Goal: Transaction & Acquisition: Download file/media

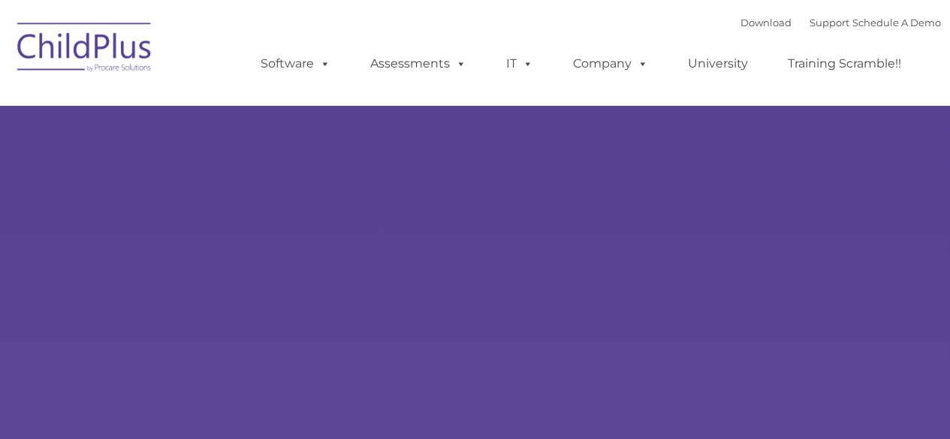
select select "MEDIUM"
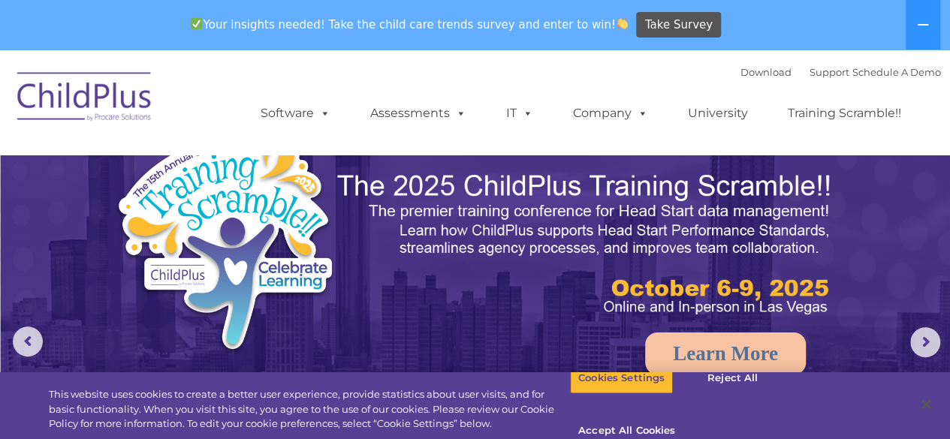
click at [586, 318] on img at bounding box center [586, 244] width 500 height 149
click at [684, 416] on button "Accept All Cookies" at bounding box center [626, 432] width 113 height 32
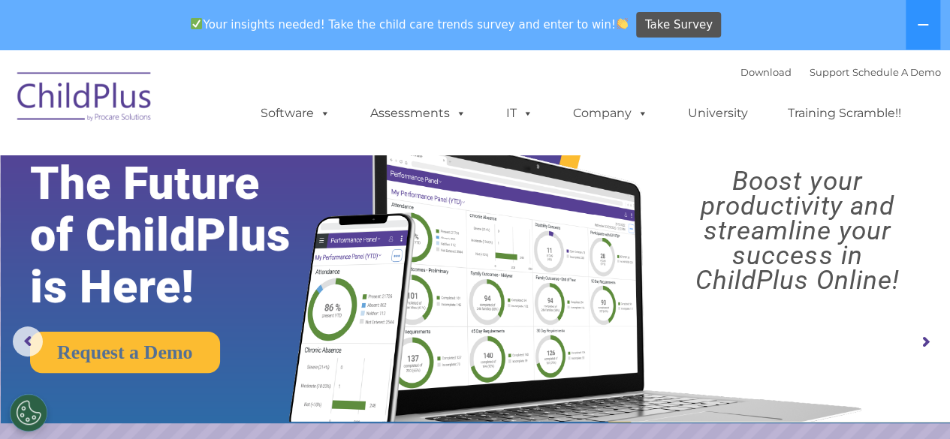
click at [129, 95] on img at bounding box center [85, 99] width 150 height 75
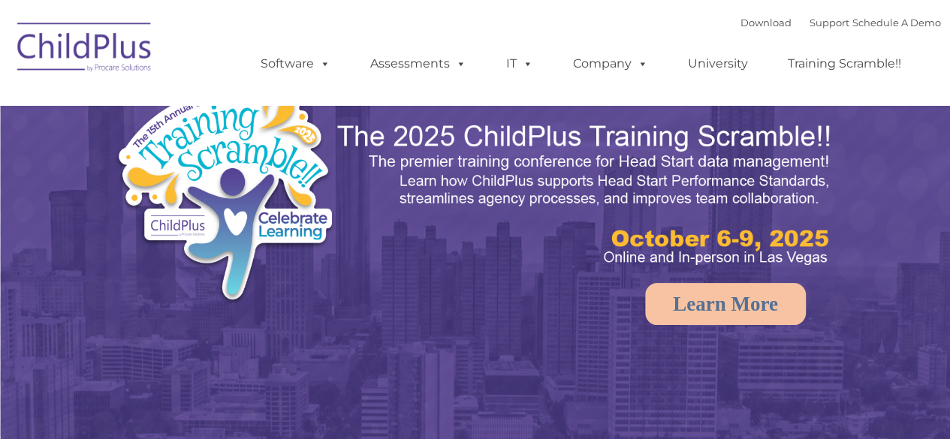
select select "MEDIUM"
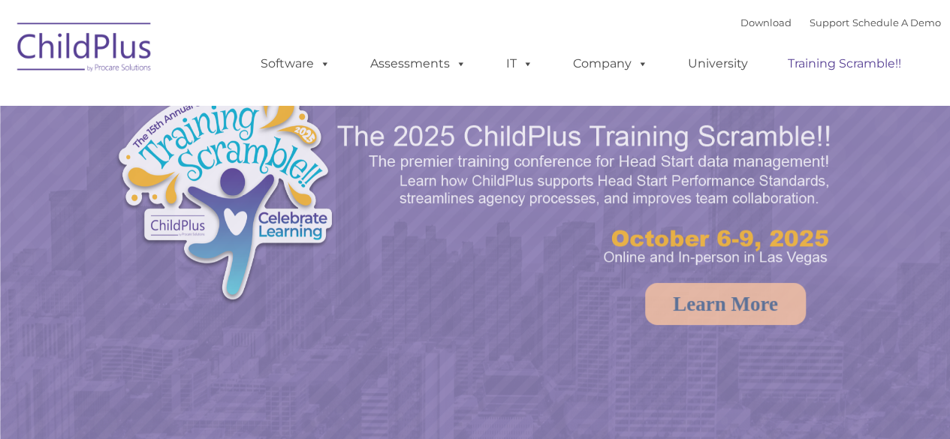
select select "MEDIUM"
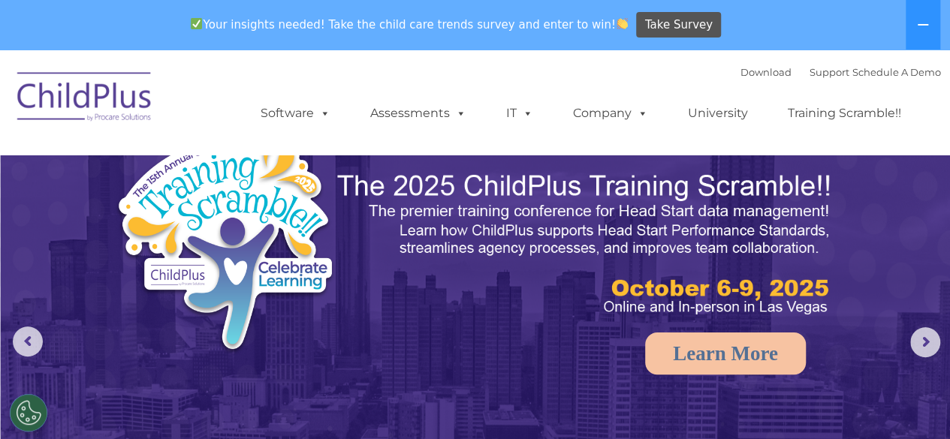
click at [753, 22] on div "Your insights needed! Take the child care trends survey and enter to win! Take …" at bounding box center [454, 25] width 908 height 49
click at [741, 71] on link "Download" at bounding box center [766, 72] width 51 height 12
